Goal: Information Seeking & Learning: Learn about a topic

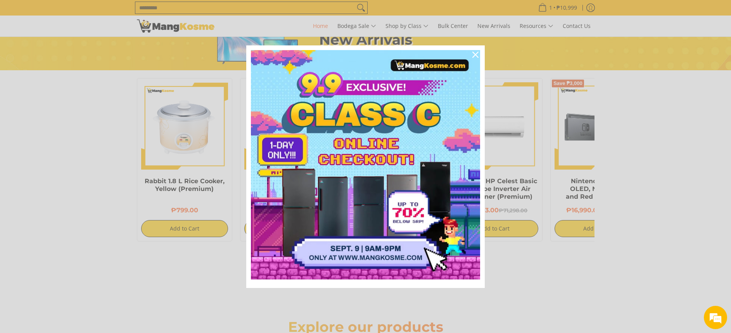
scroll to position [0, 616]
click at [477, 55] on icon "close icon" at bounding box center [475, 55] width 6 height 6
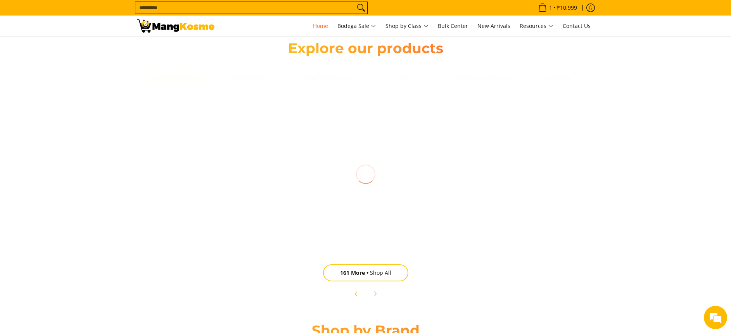
scroll to position [1039, 0]
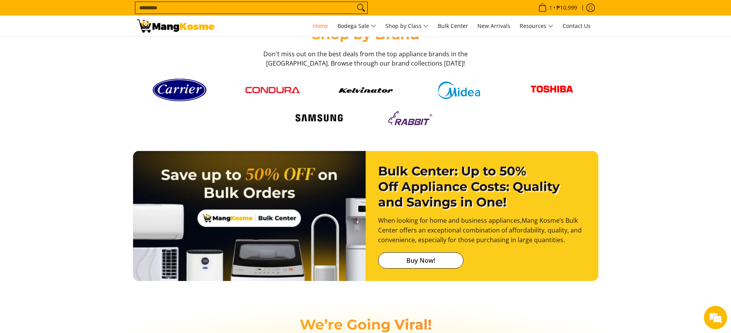
click at [302, 181] on img at bounding box center [249, 220] width 233 height 138
click at [321, 184] on img at bounding box center [249, 220] width 233 height 138
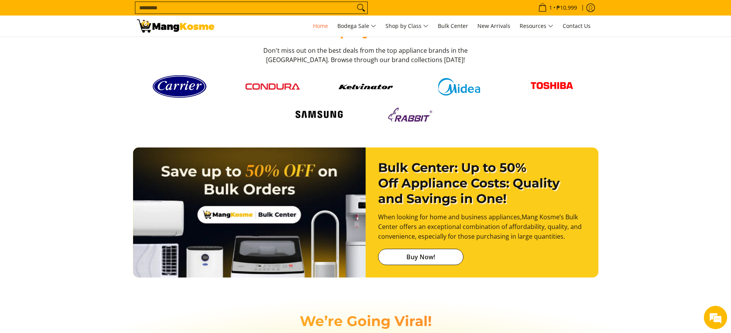
scroll to position [1814, 0]
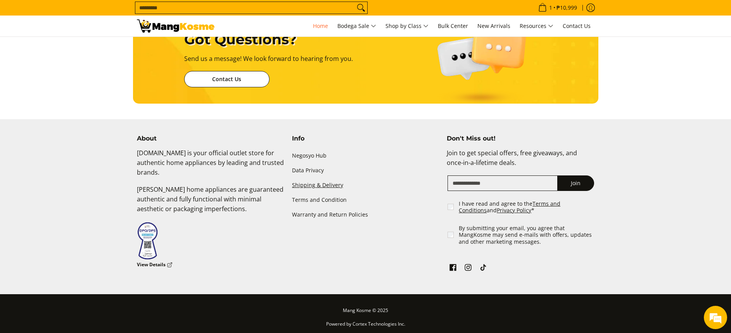
click at [321, 184] on link "Shipping & Delivery" at bounding box center [365, 185] width 147 height 15
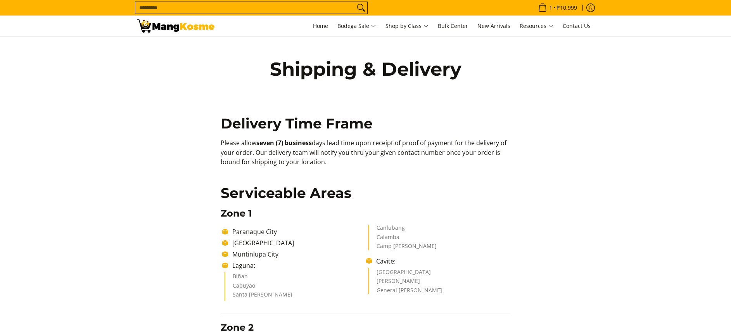
drag, startPoint x: 212, startPoint y: 144, endPoint x: 362, endPoint y: 174, distance: 152.6
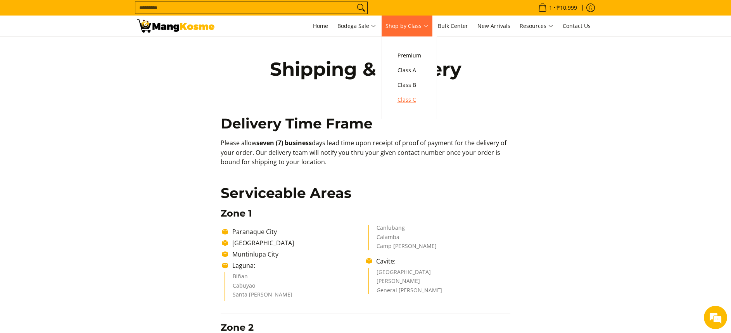
click at [410, 98] on span "Class C" at bounding box center [409, 100] width 24 height 10
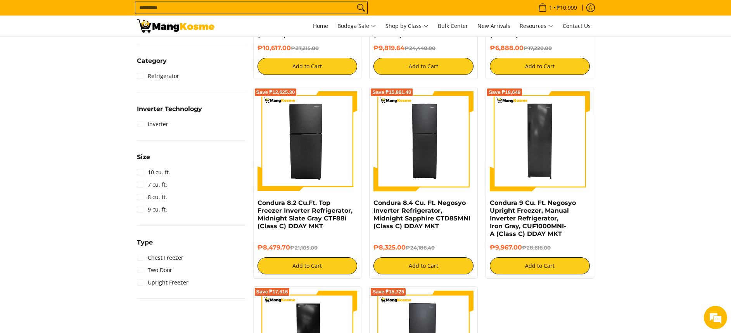
scroll to position [407, 0]
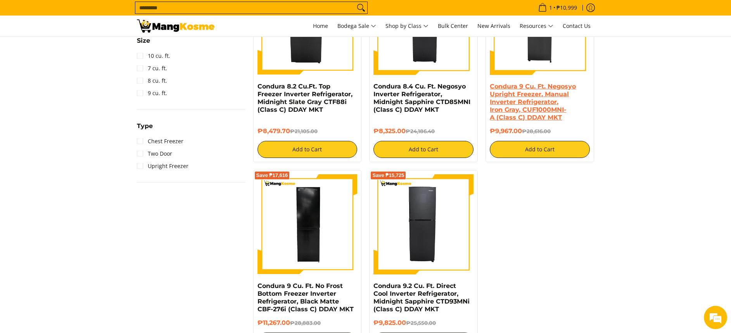
click at [502, 107] on link "Condura 9 Cu. Ft. Negosyo Upright Freezer, Manual Inverter Refrigerator, Iron G…" at bounding box center [533, 102] width 86 height 38
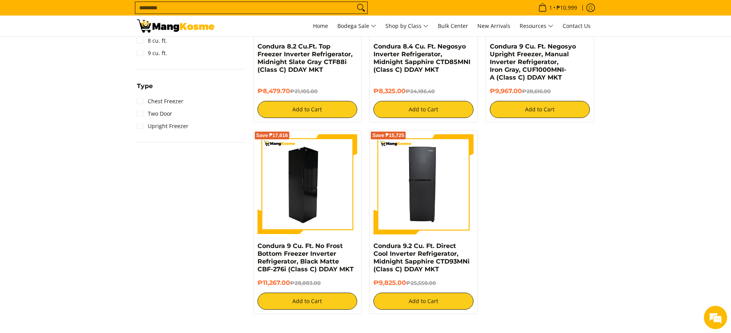
scroll to position [465, 0]
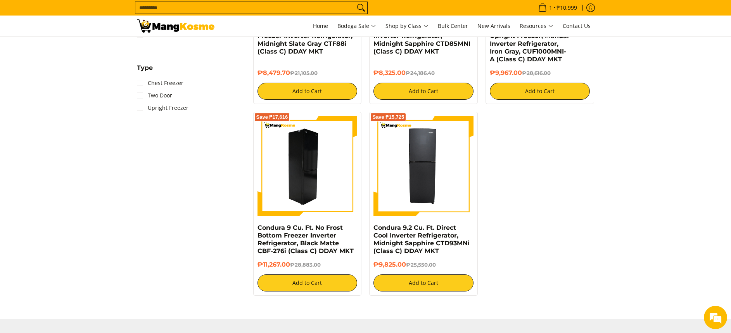
click at [302, 186] on img at bounding box center [307, 166] width 100 height 100
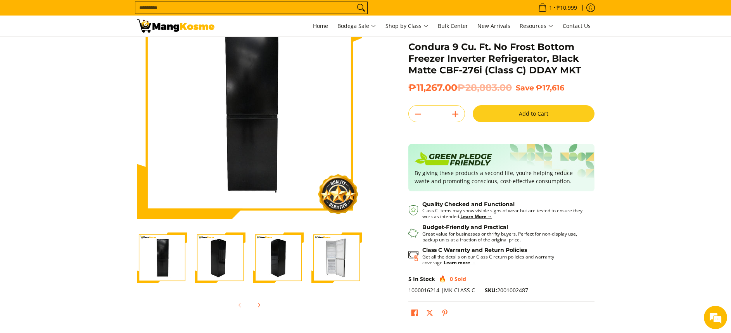
click at [328, 255] on img "Condura 9 Cu. Ft. No Frost Bottom Freezer Inverter Refrigerator, Black Matte CB…" at bounding box center [336, 257] width 50 height 50
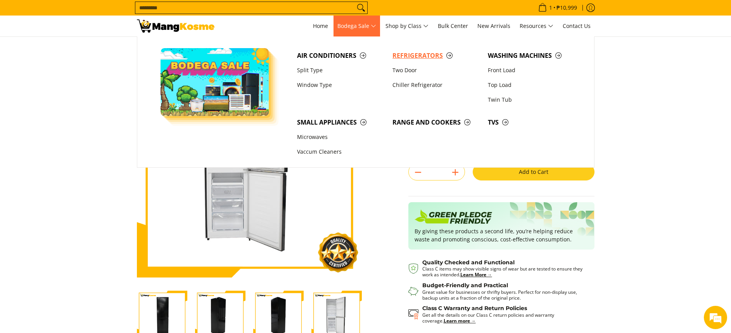
click at [409, 56] on span "Refrigerators" at bounding box center [436, 56] width 88 height 10
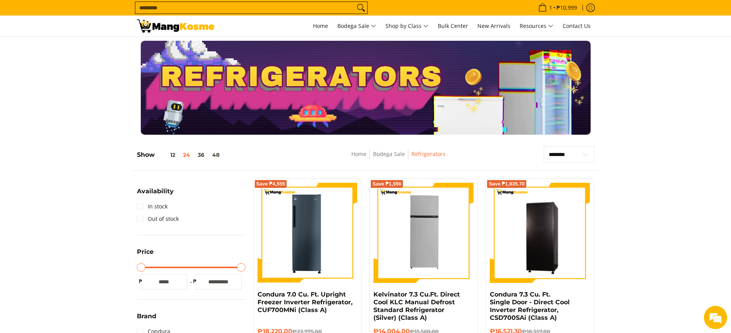
click at [52, 84] on div at bounding box center [365, 88] width 731 height 94
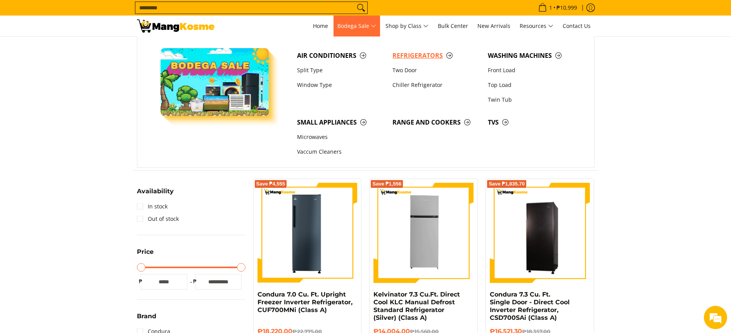
click at [406, 56] on span "Refrigerators" at bounding box center [436, 56] width 88 height 10
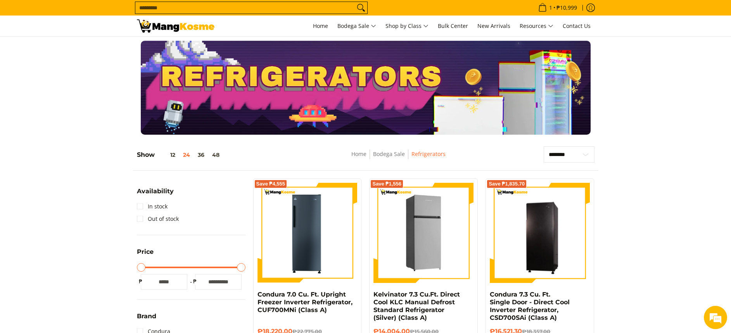
click at [424, 248] on img at bounding box center [423, 233] width 100 height 100
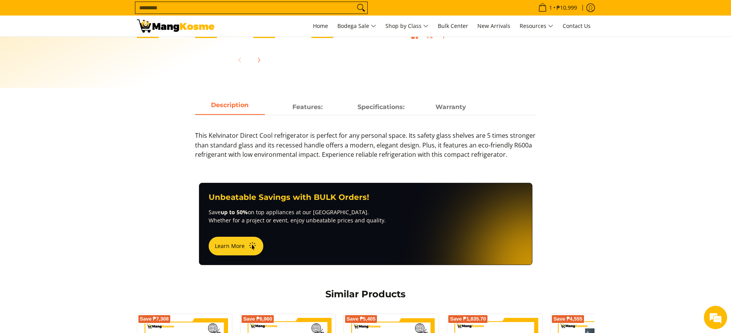
scroll to position [302, 0]
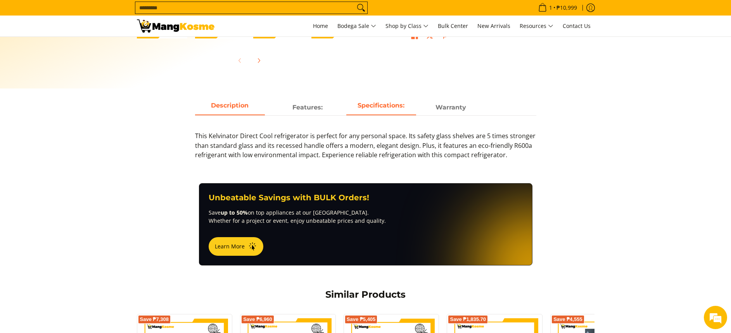
click at [377, 102] on strong "Specifications:" at bounding box center [380, 105] width 47 height 7
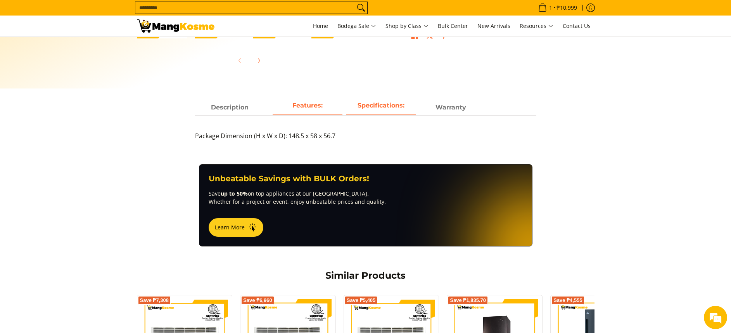
click at [318, 109] on span "Features:" at bounding box center [307, 107] width 70 height 14
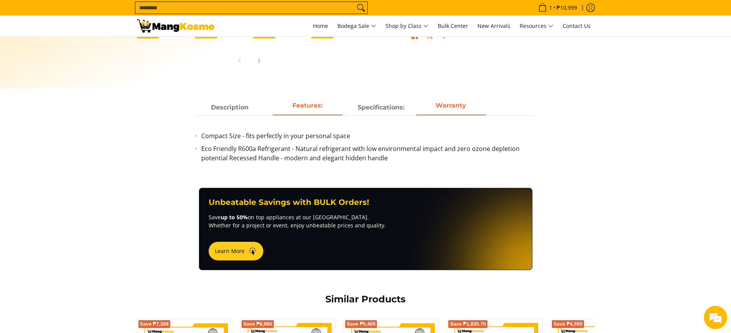
click at [448, 105] on strong "Warranty" at bounding box center [450, 105] width 31 height 7
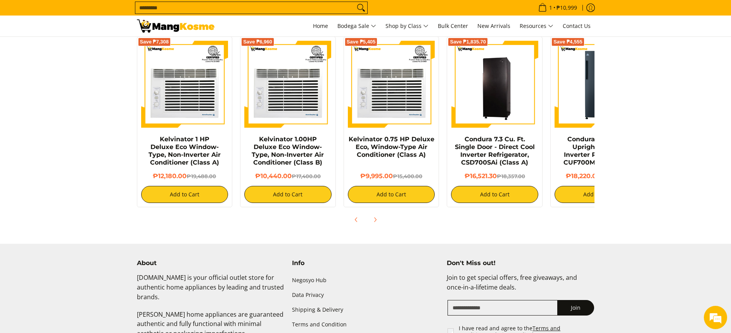
scroll to position [829, 0]
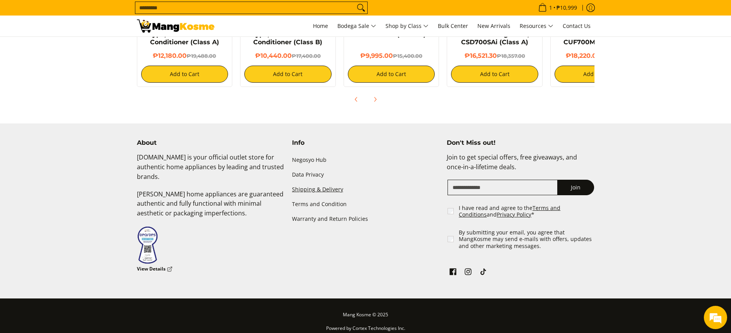
click at [320, 183] on link "Shipping & Delivery" at bounding box center [365, 189] width 147 height 15
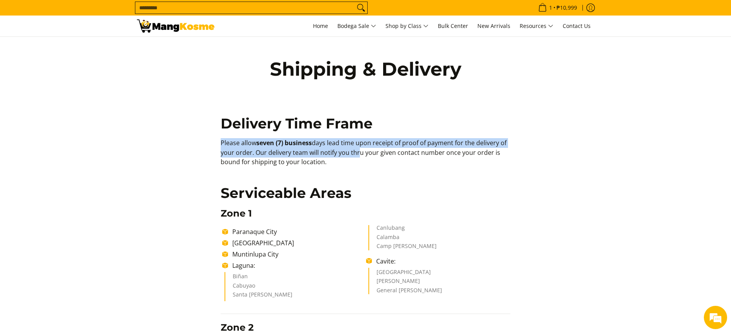
drag, startPoint x: 219, startPoint y: 143, endPoint x: 354, endPoint y: 156, distance: 135.5
click at [354, 156] on p "Please allow seven (7) business days lead time upon receipt of proof of payment…" at bounding box center [366, 156] width 290 height 36
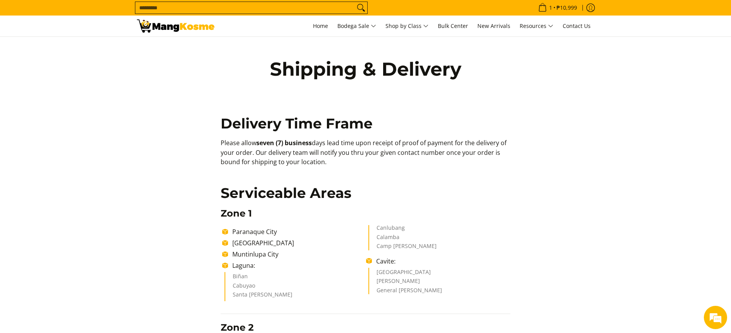
copy p "Please allow seven (7) business days lead time upon receipt of proof of payment…"
drag, startPoint x: 335, startPoint y: 168, endPoint x: 190, endPoint y: 142, distance: 148.0
